Goal: Navigation & Orientation: Find specific page/section

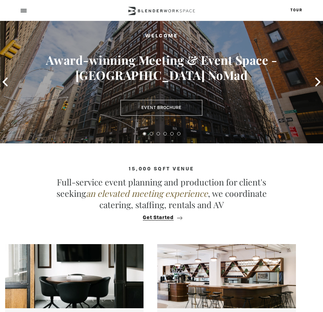
click at [25, 11] on div at bounding box center [23, 10] width 5 height 5
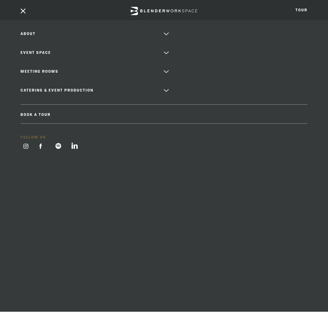
click at [296, 11] on link "Tour" at bounding box center [301, 10] width 12 height 3
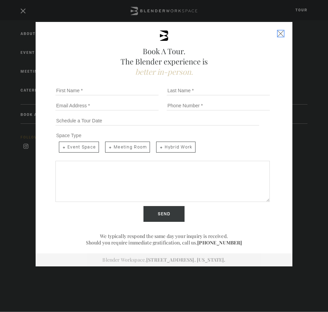
click at [278, 35] on div "Close form" at bounding box center [281, 33] width 6 height 6
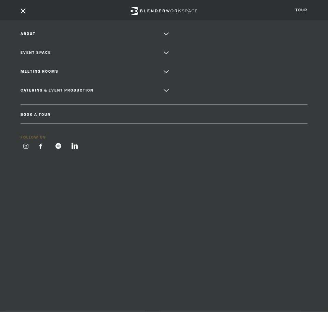
click at [22, 16] on div at bounding box center [164, 10] width 328 height 21
click at [23, 14] on div at bounding box center [164, 10] width 328 height 21
click at [24, 10] on span at bounding box center [23, 11] width 5 height 5
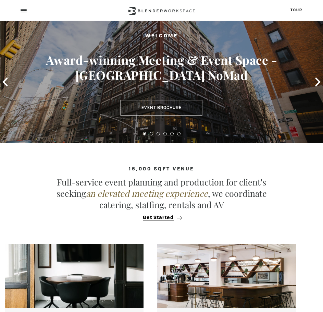
click at [26, 13] on div at bounding box center [161, 10] width 323 height 21
click at [23, 12] on span at bounding box center [24, 12] width 6 height 1
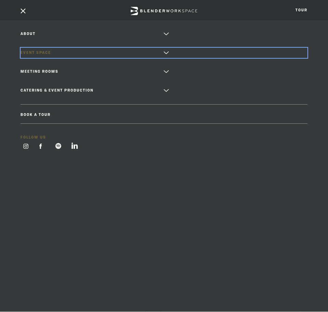
click at [64, 52] on link "Event Space" at bounding box center [164, 53] width 287 height 10
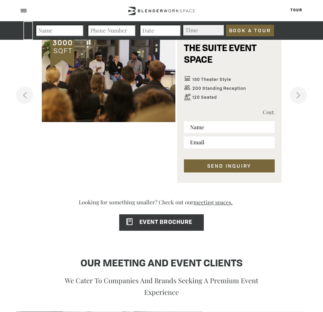
click at [24, 11] on div at bounding box center [23, 10] width 5 height 5
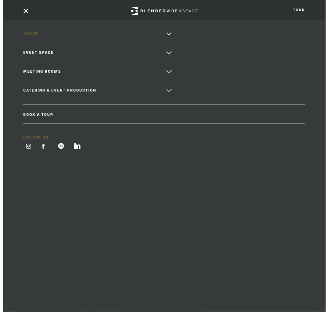
scroll to position [479, 0]
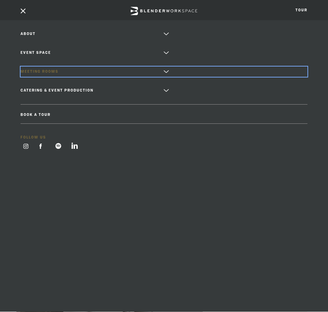
click at [63, 73] on link "Meeting Rooms" at bounding box center [164, 71] width 287 height 10
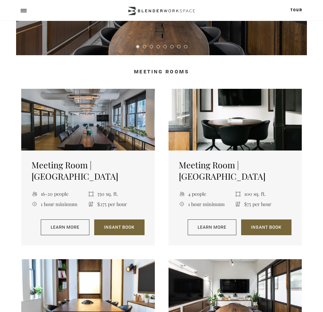
scroll to position [68, 0]
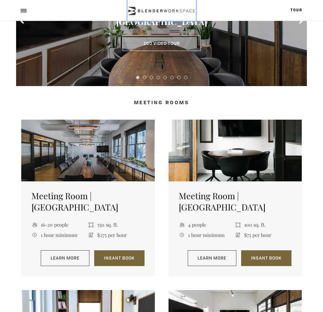
click at [163, 11] on icon at bounding box center [161, 11] width 68 height 8
